Goal: Transaction & Acquisition: Purchase product/service

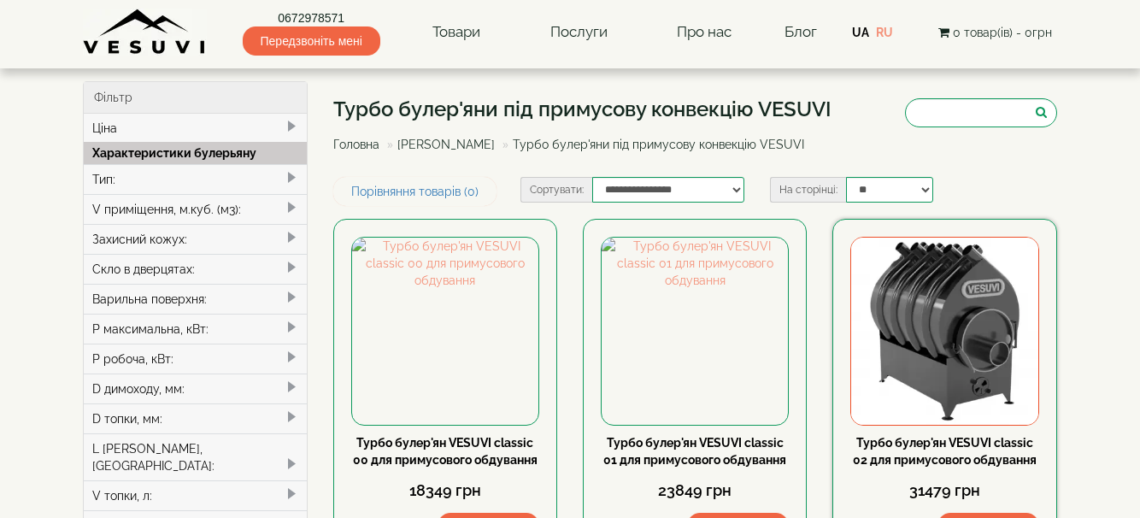
click at [920, 373] on img at bounding box center [944, 331] width 186 height 186
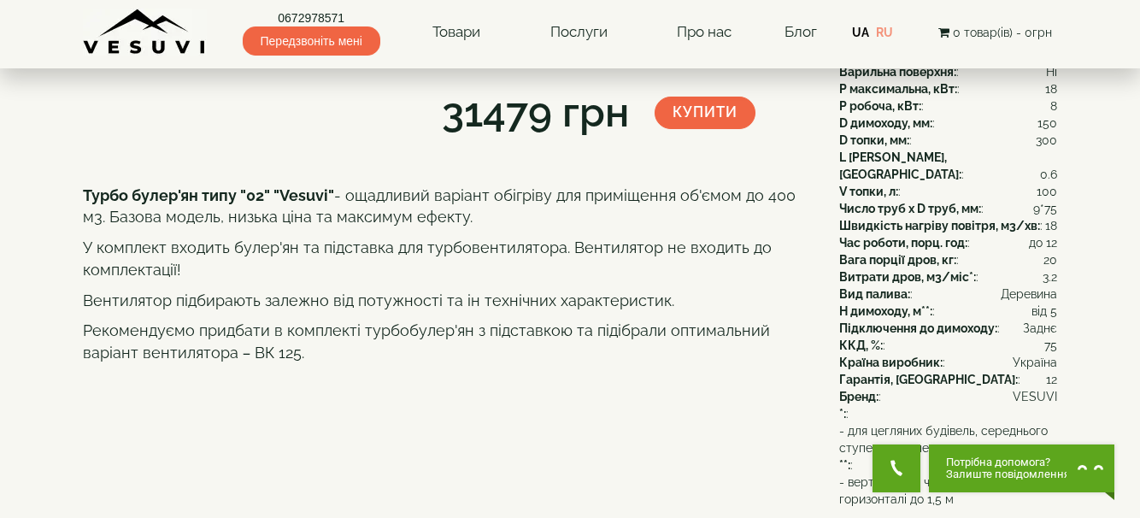
scroll to position [247, 0]
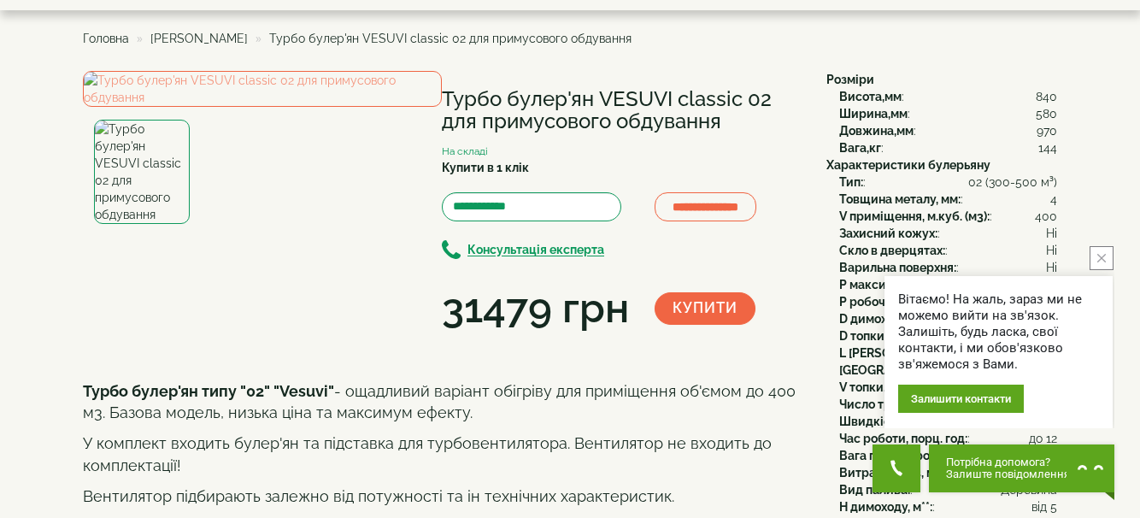
scroll to position [0, 0]
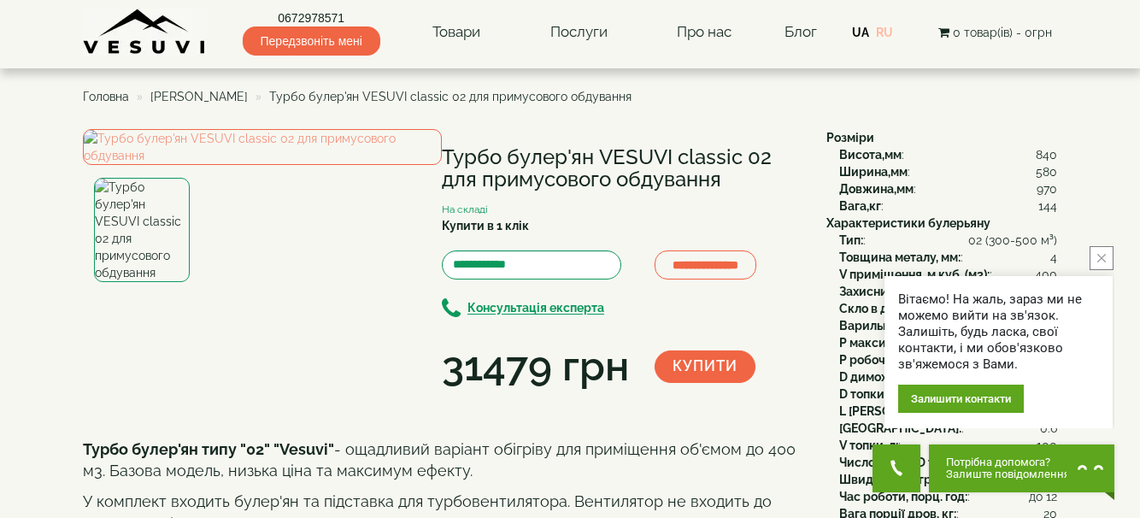
click at [889, 32] on link "RU" at bounding box center [884, 33] width 17 height 14
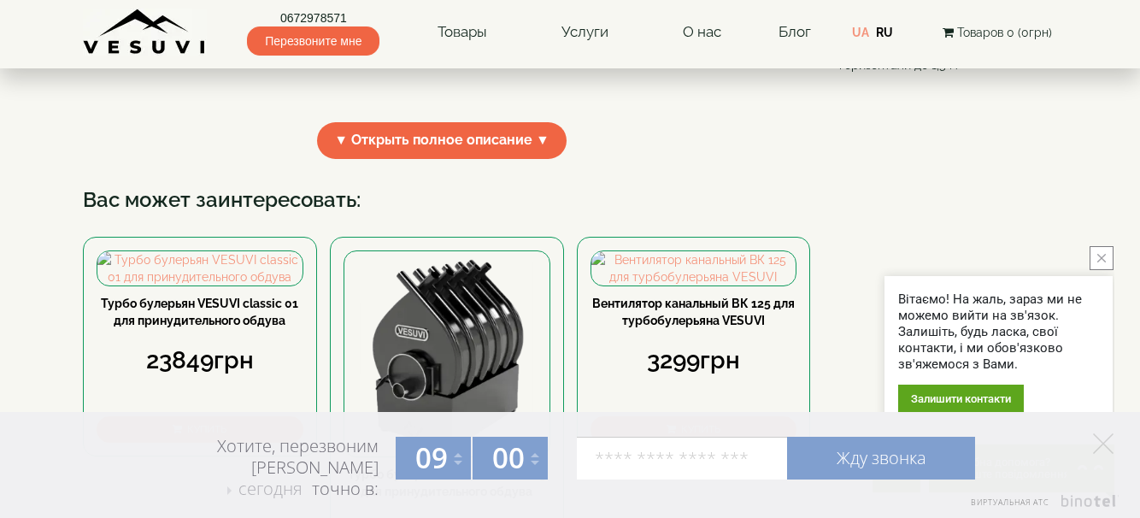
scroll to position [678, 0]
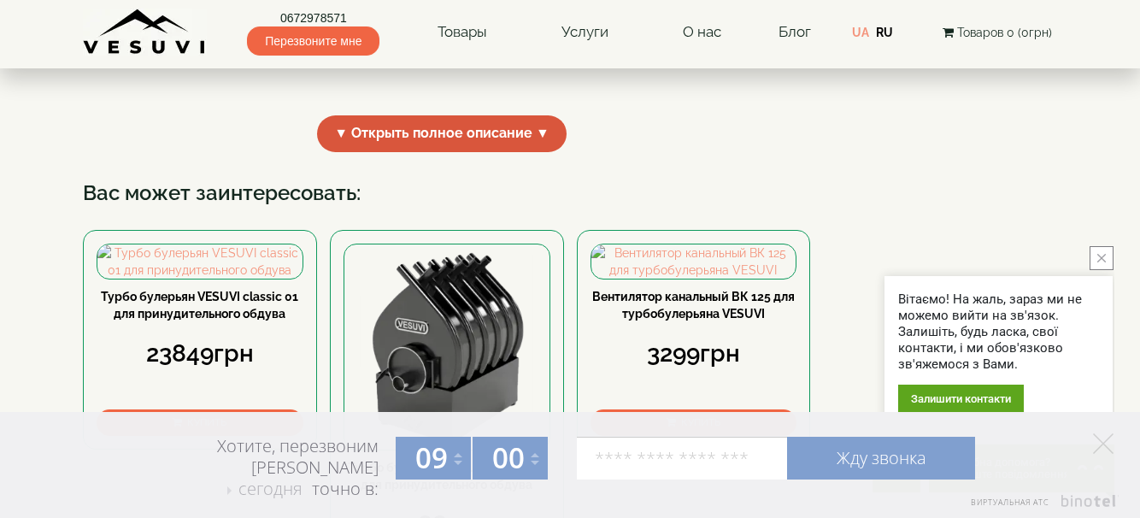
click at [497, 152] on span "▼ Открыть полное описание ▼" at bounding box center [442, 133] width 250 height 37
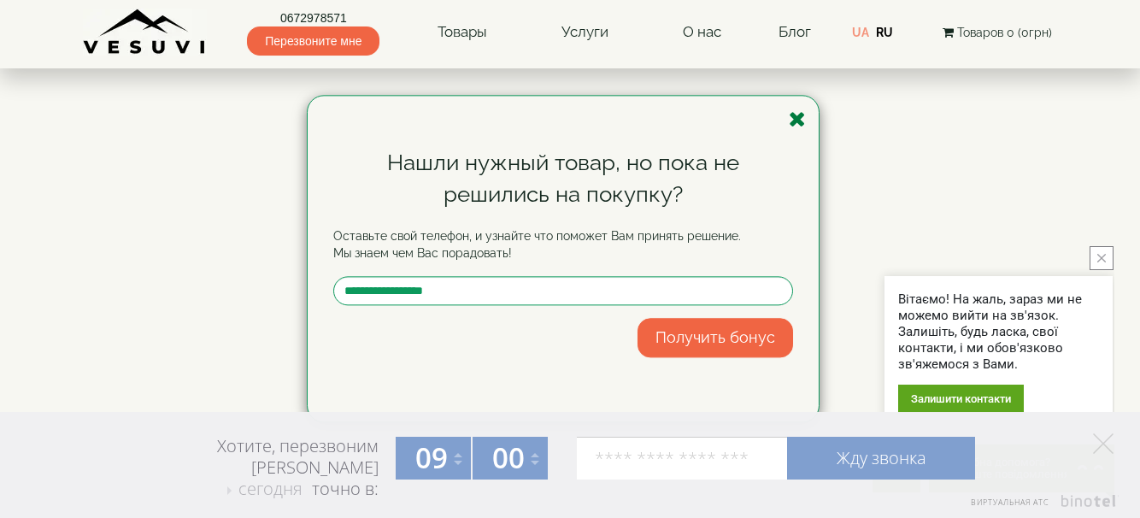
click at [795, 115] on icon "button" at bounding box center [797, 119] width 17 height 21
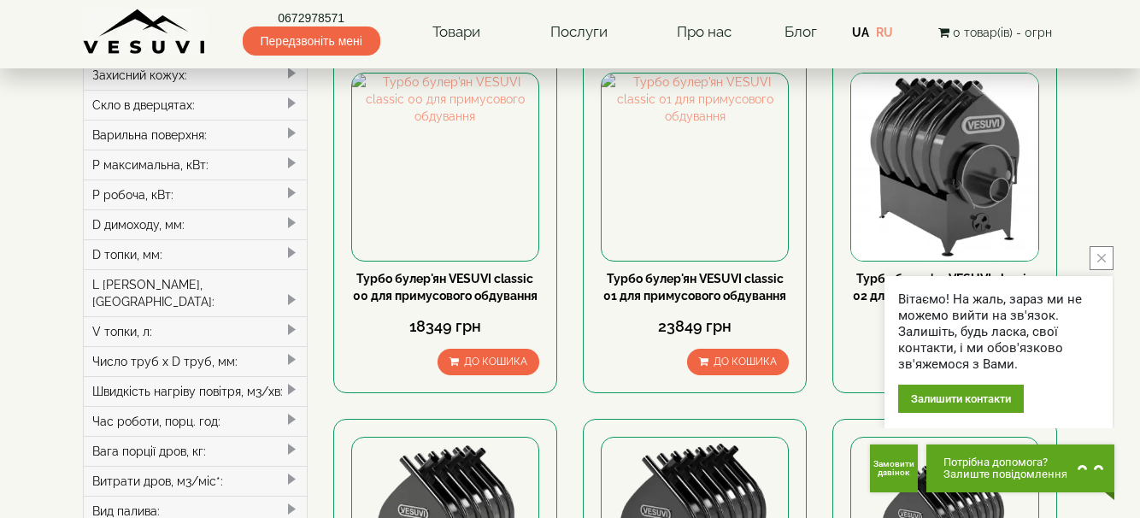
scroll to position [12, 0]
